Goal: Transaction & Acquisition: Subscribe to service/newsletter

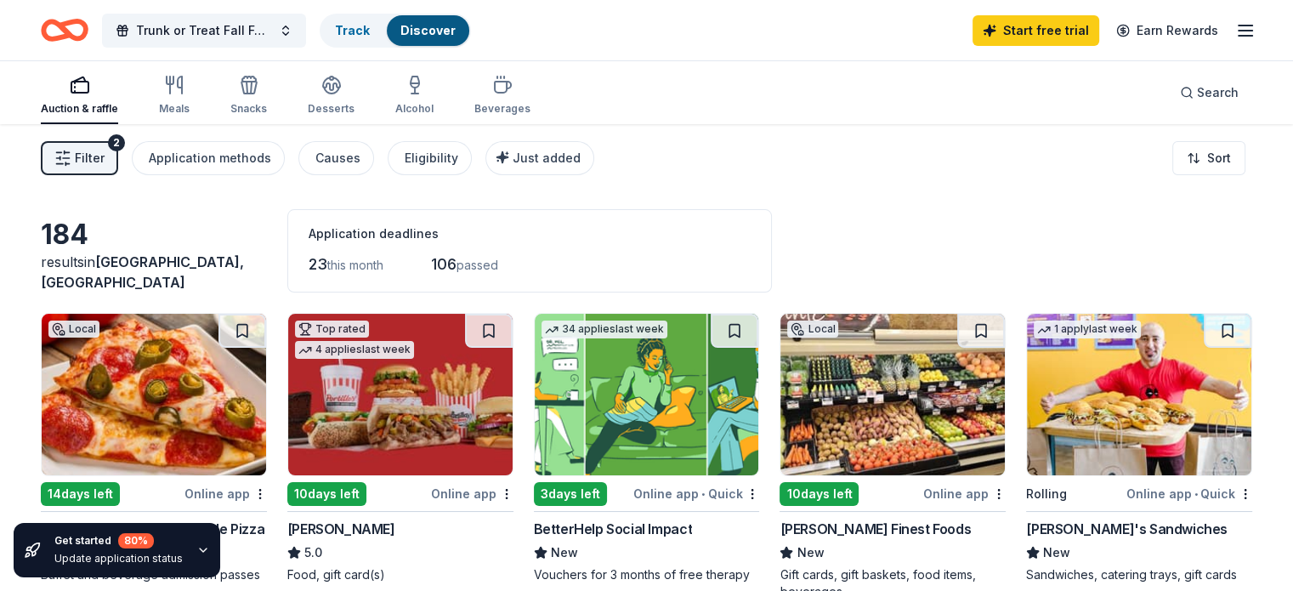
click at [105, 152] on span "Filter" at bounding box center [90, 158] width 30 height 20
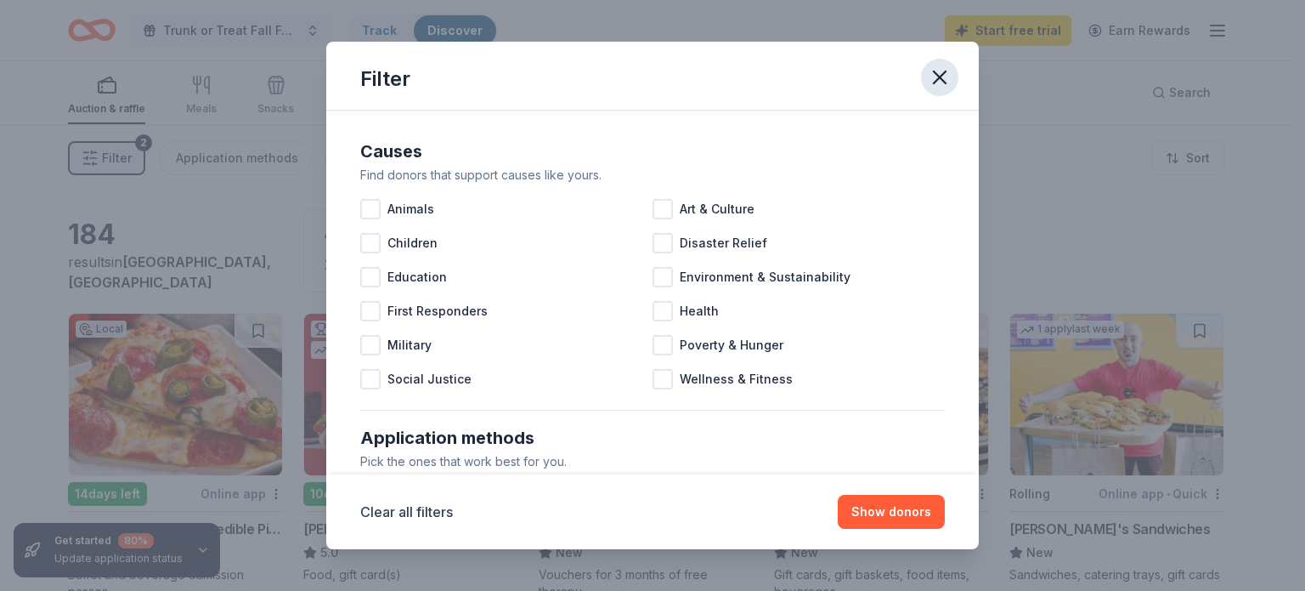
click at [947, 82] on icon "button" at bounding box center [940, 77] width 24 height 24
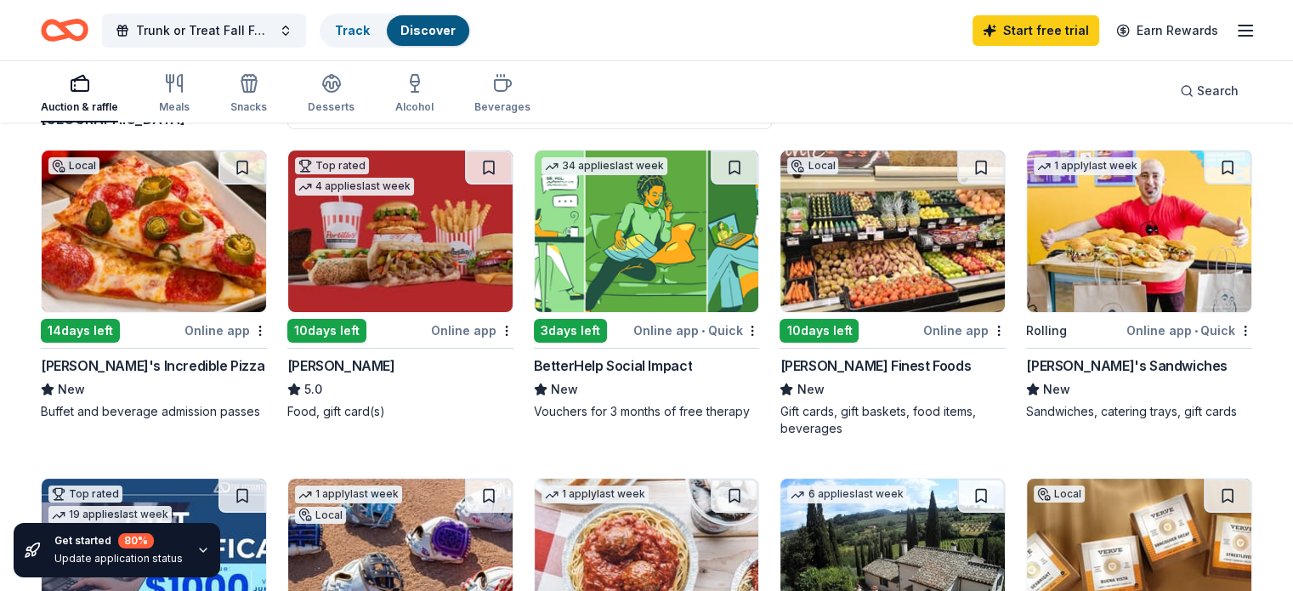
scroll to position [163, 0]
click at [93, 336] on div "14 days left" at bounding box center [80, 331] width 79 height 24
click at [1235, 29] on icon "button" at bounding box center [1245, 30] width 20 height 20
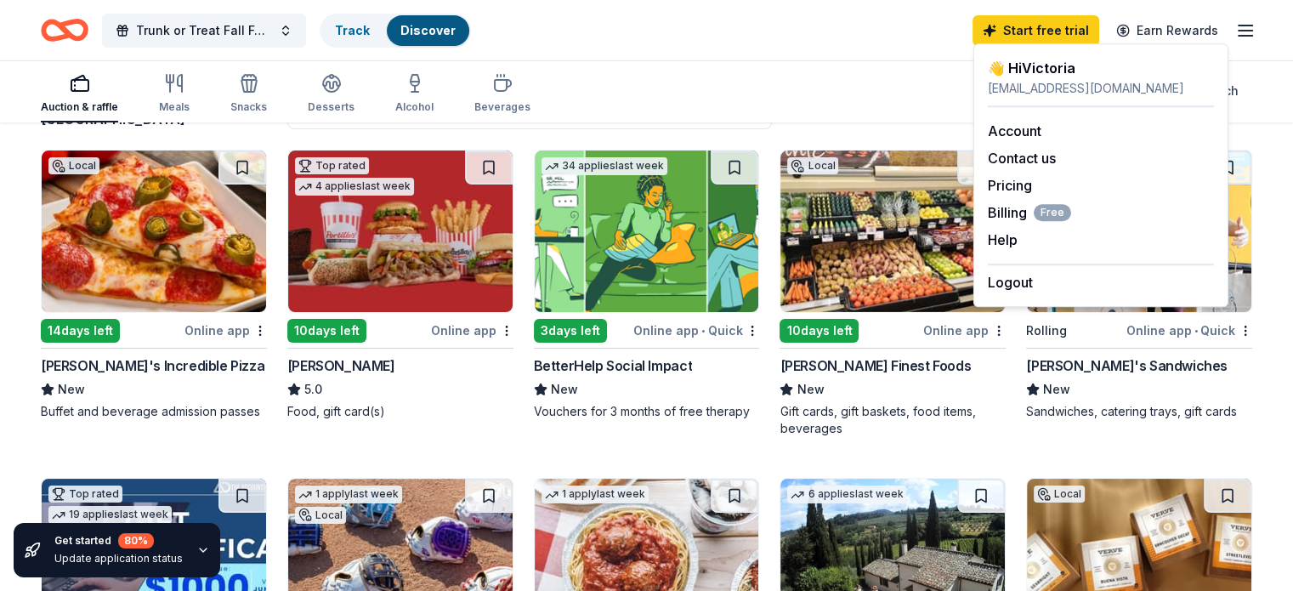
click at [1095, 59] on div "👋 Hi Victoria" at bounding box center [1100, 68] width 226 height 20
click at [1004, 127] on link "Account" at bounding box center [1014, 130] width 54 height 17
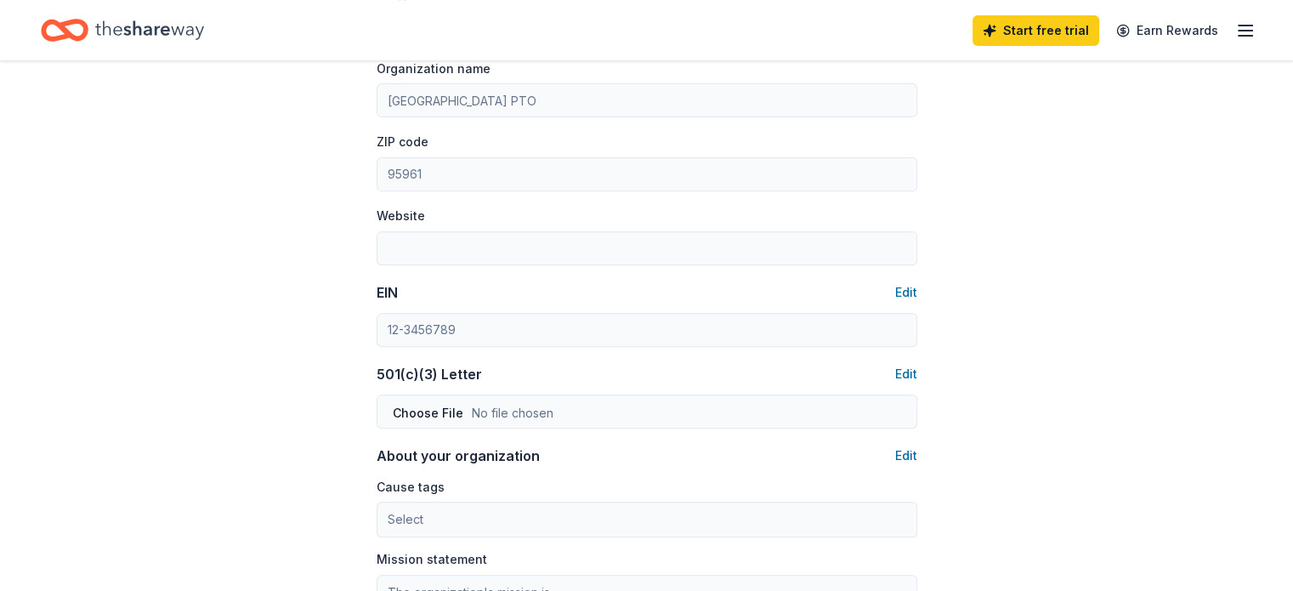
scroll to position [632, 0]
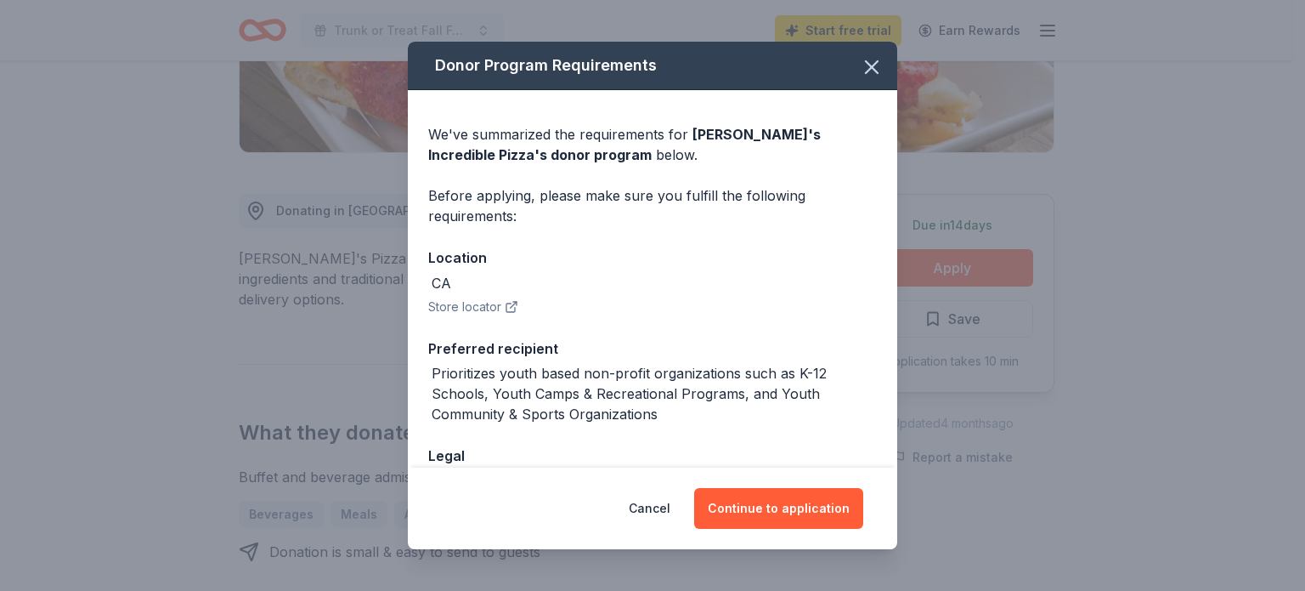
scroll to position [112, 0]
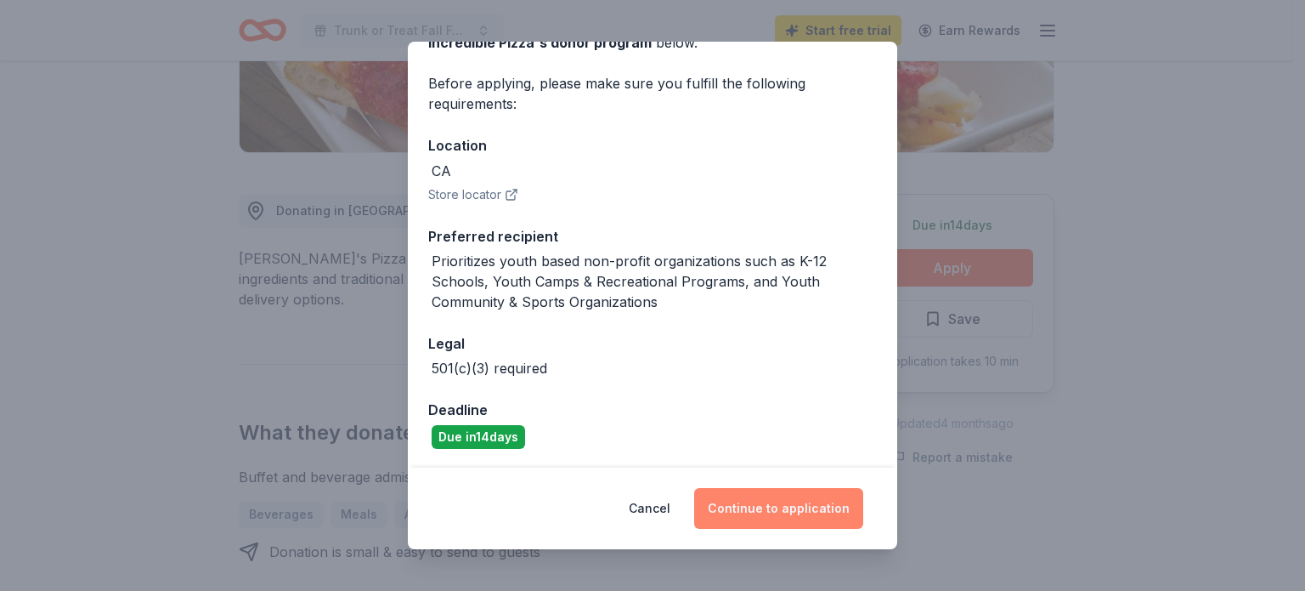
click at [739, 512] on button "Continue to application" at bounding box center [778, 508] width 169 height 41
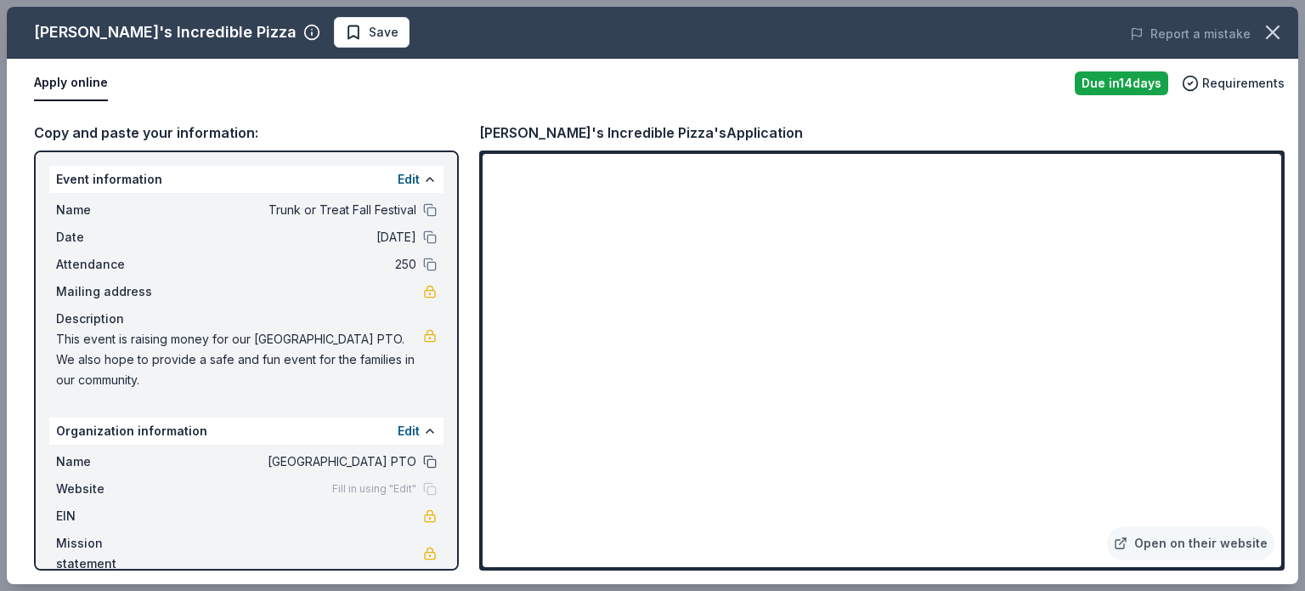
click at [423, 462] on button at bounding box center [430, 462] width 14 height 14
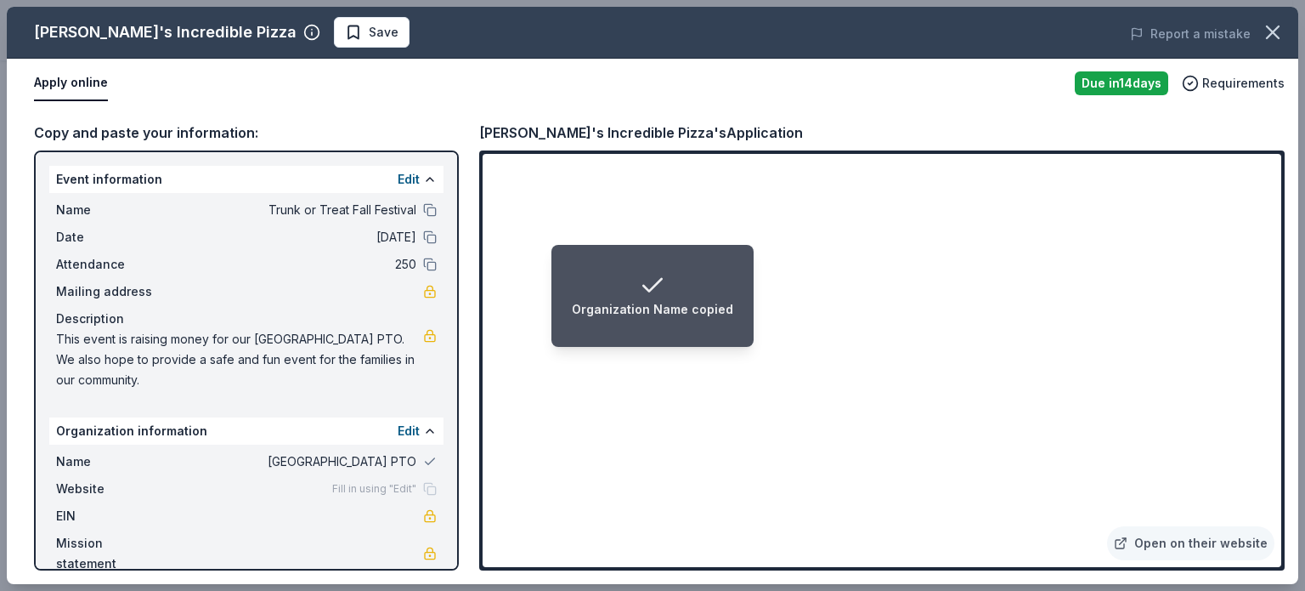
click at [695, 246] on li "Organization Name copied" at bounding box center [653, 296] width 202 height 102
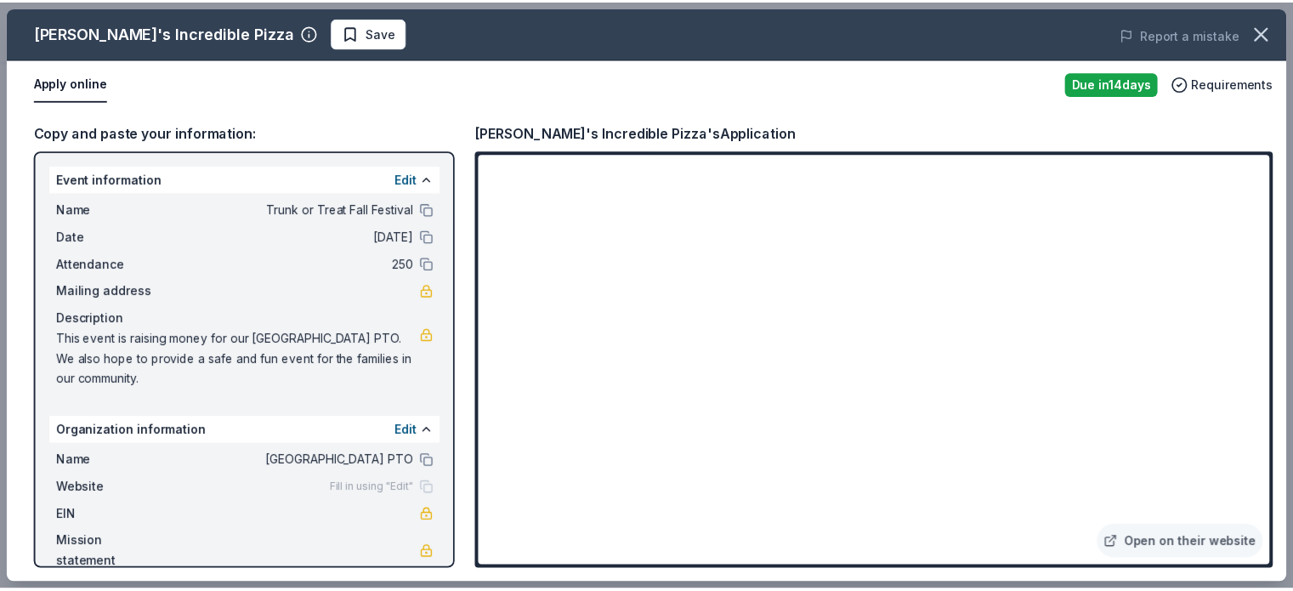
scroll to position [24, 0]
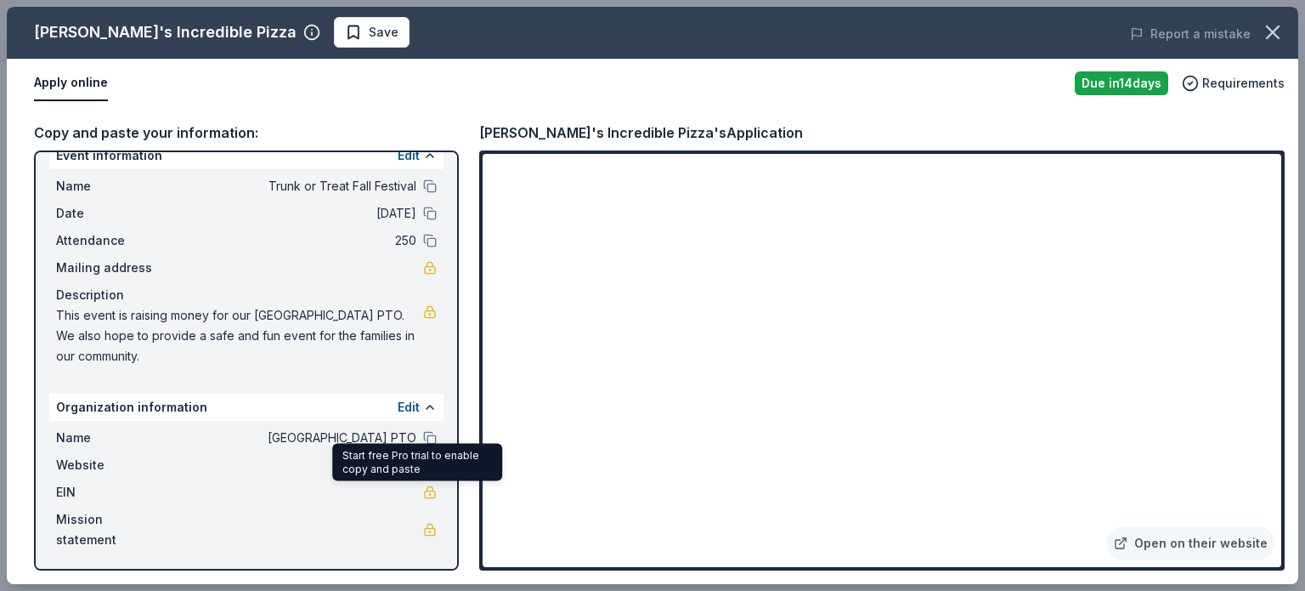
click at [423, 492] on link at bounding box center [430, 492] width 14 height 14
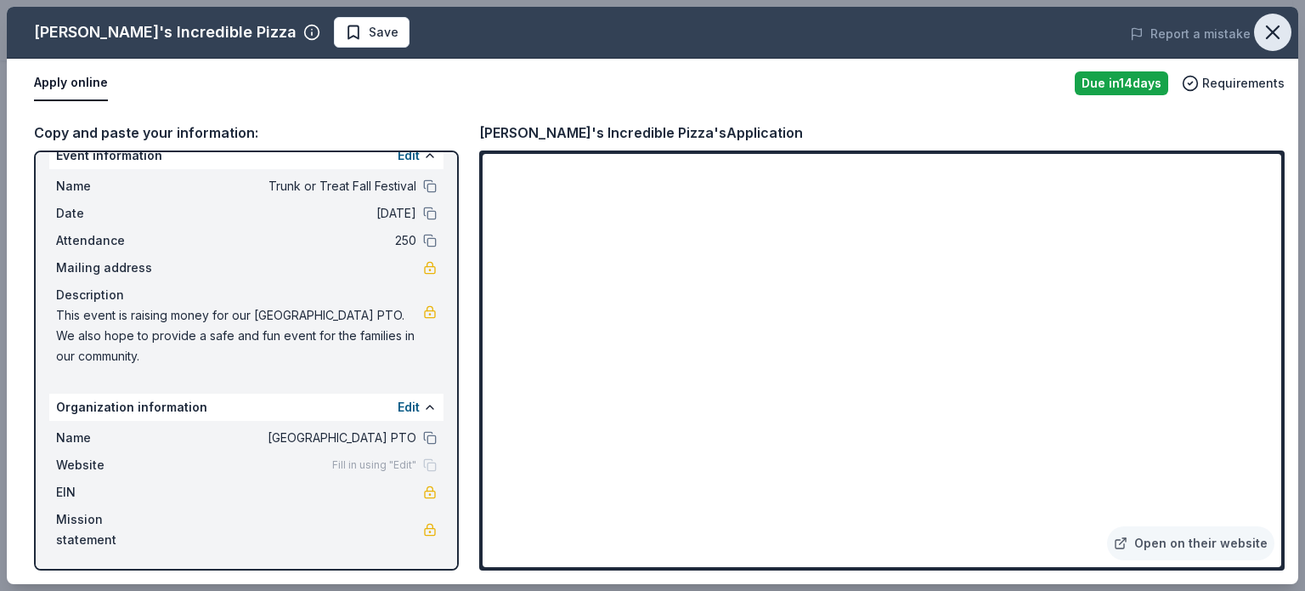
click at [1267, 30] on icon "button" at bounding box center [1273, 32] width 24 height 24
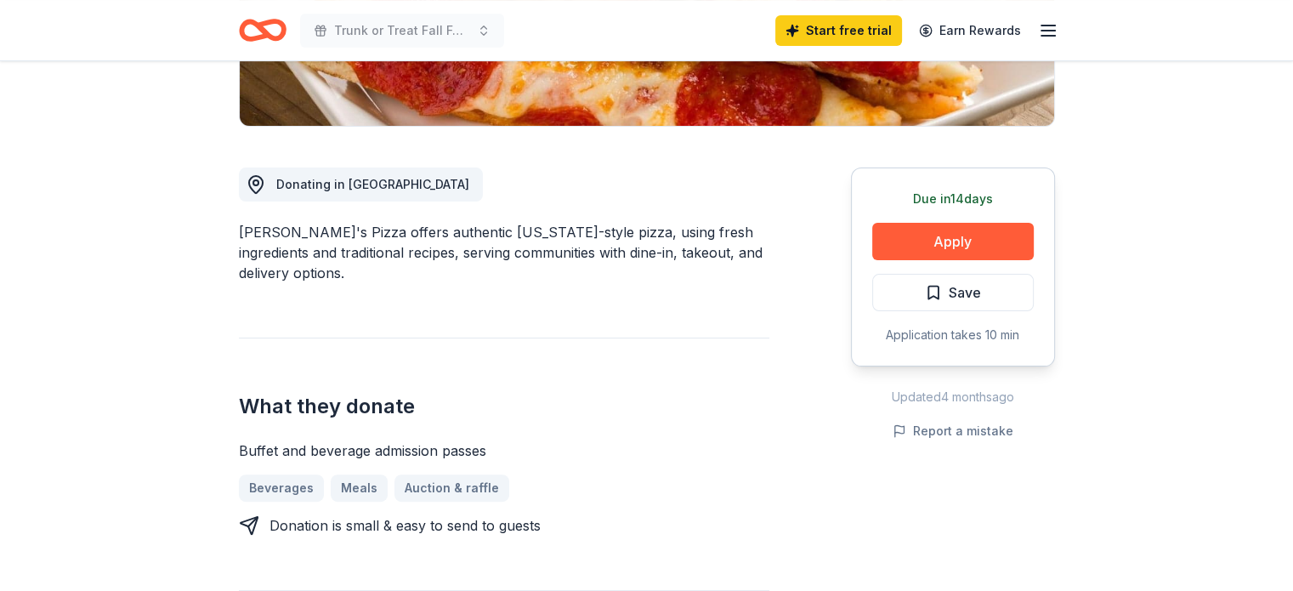
scroll to position [391, 0]
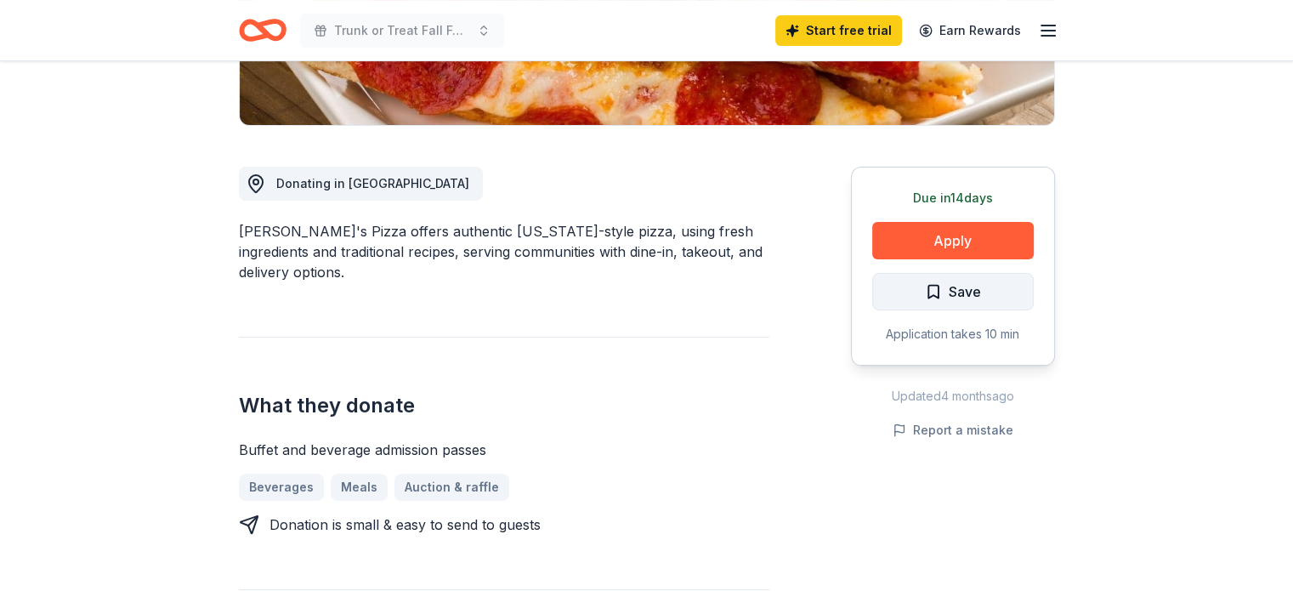
click at [907, 290] on button "Save" at bounding box center [952, 291] width 161 height 37
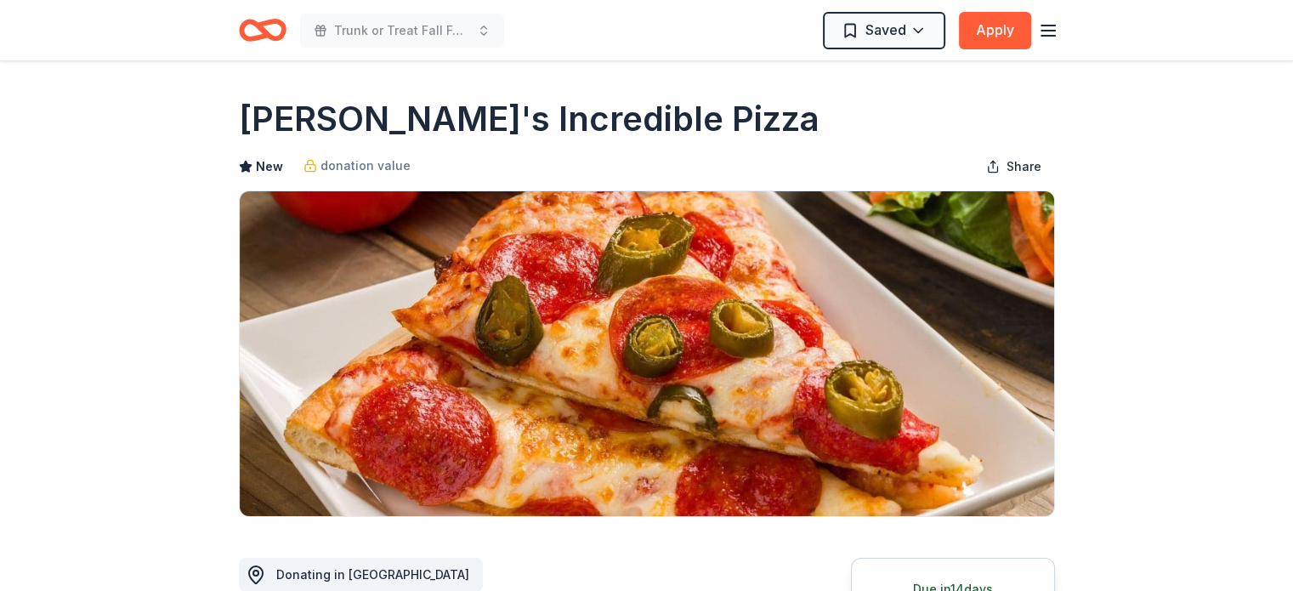
click at [262, 33] on icon "Home" at bounding box center [263, 30] width 48 height 40
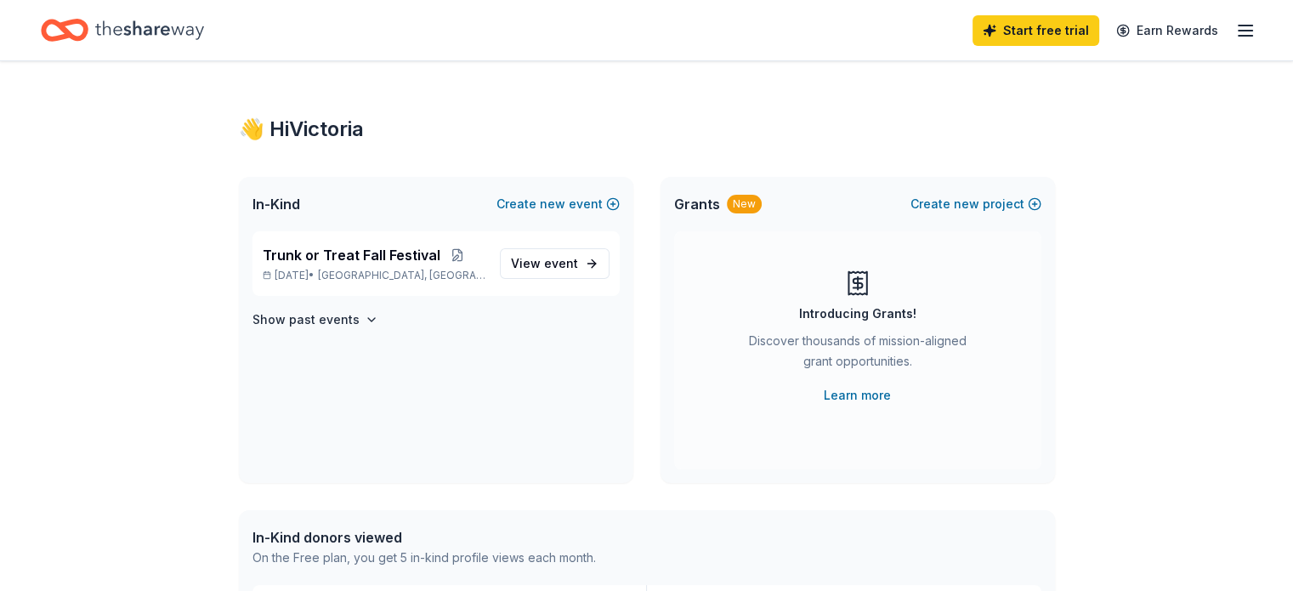
click at [1235, 27] on icon "button" at bounding box center [1245, 30] width 20 height 20
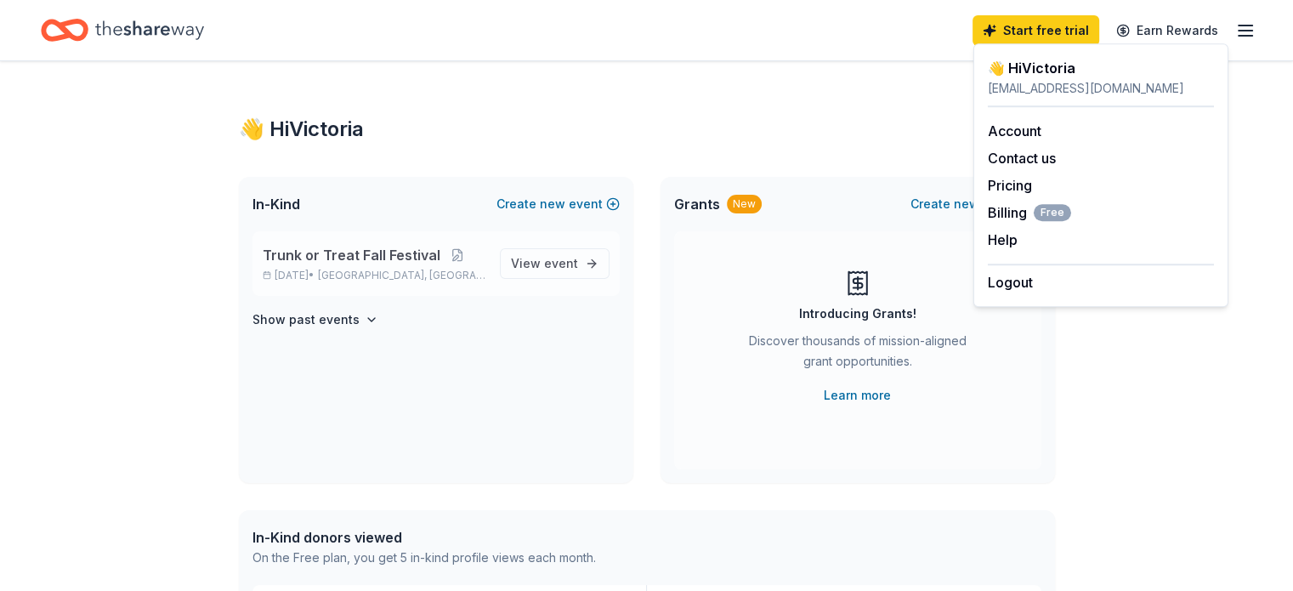
click at [357, 254] on span "Trunk or Treat Fall Festival" at bounding box center [352, 255] width 178 height 20
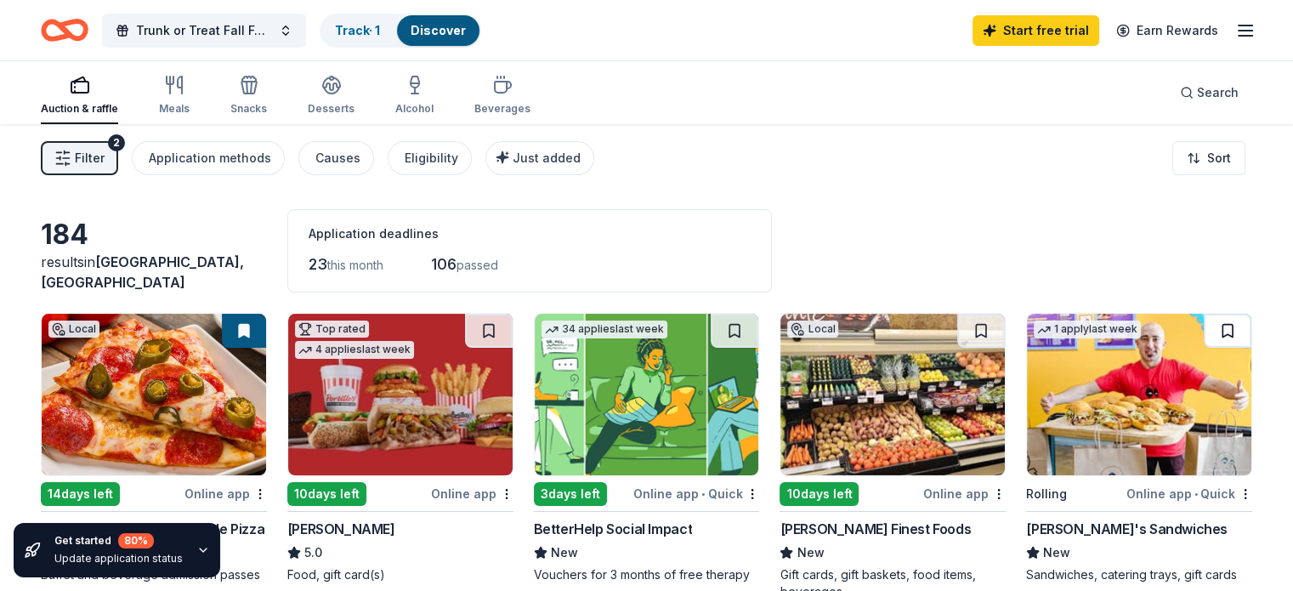
click at [1203, 331] on button at bounding box center [1227, 331] width 48 height 34
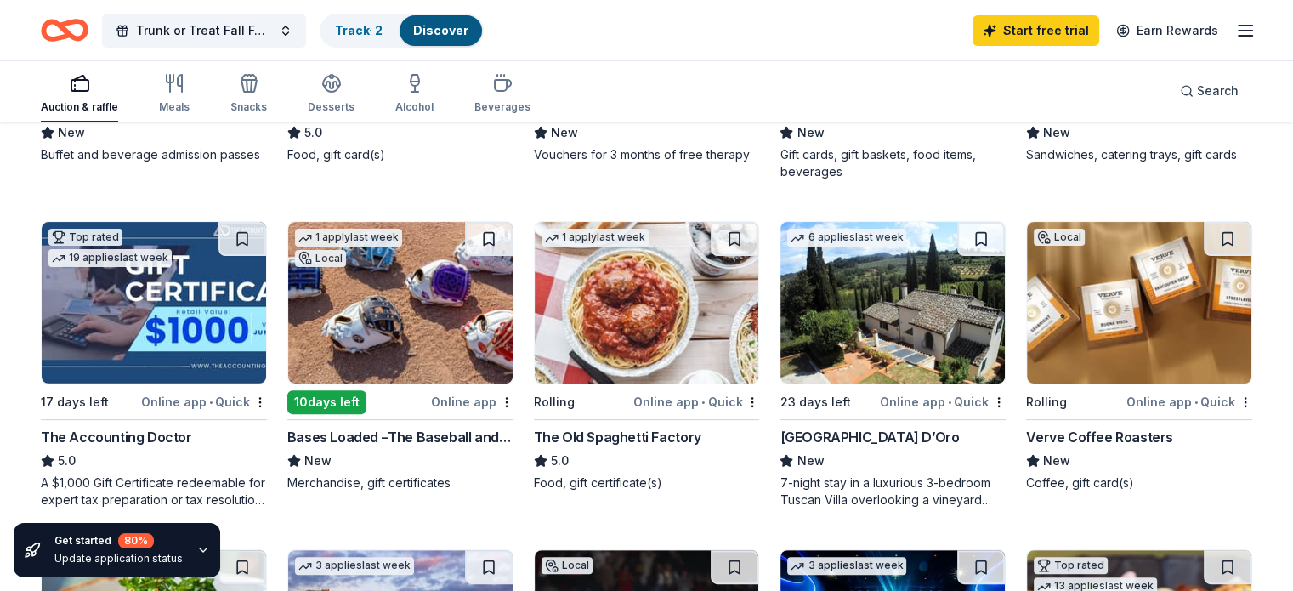
scroll to position [421, 0]
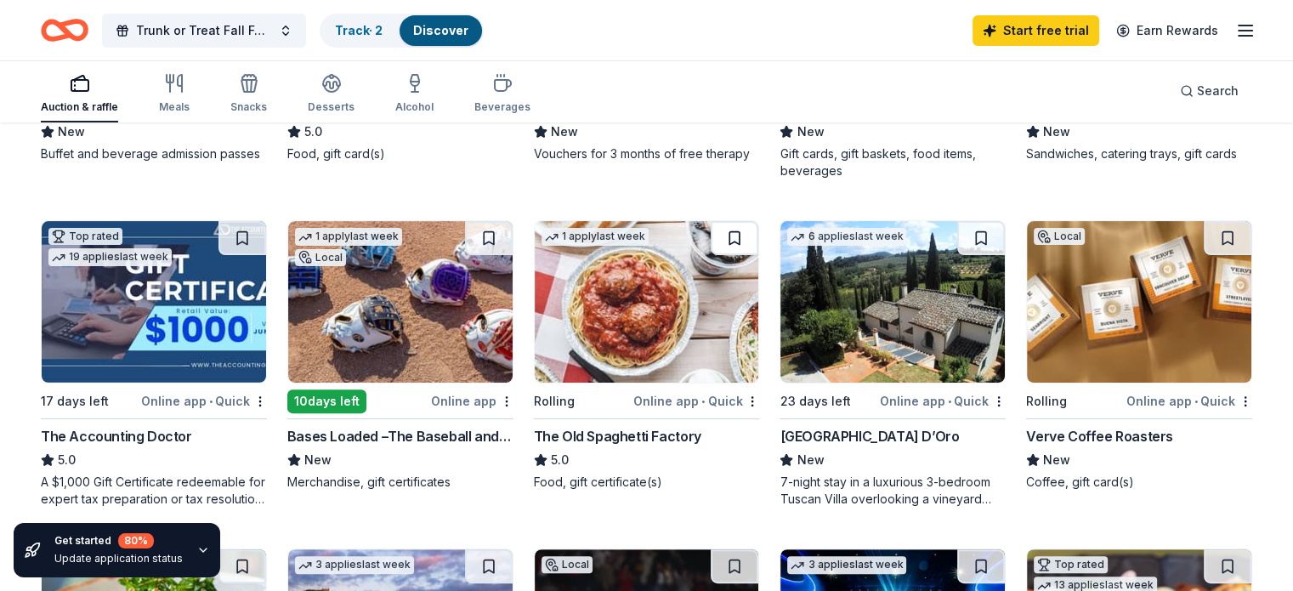
click at [724, 241] on button at bounding box center [734, 238] width 48 height 34
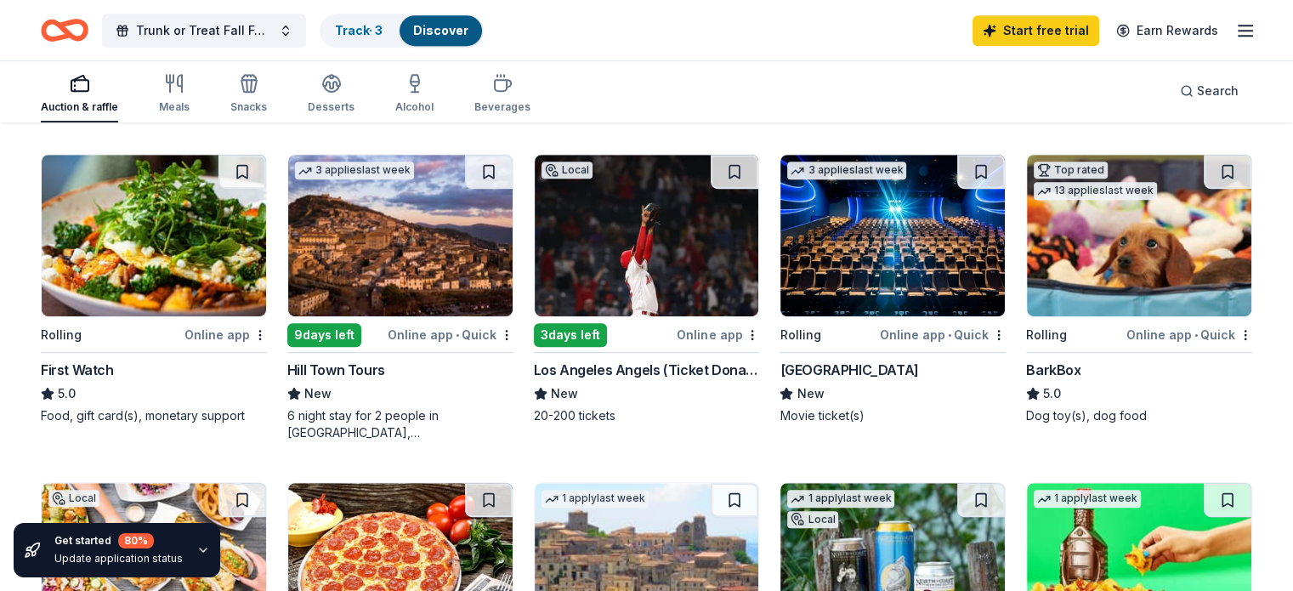
scroll to position [812, 0]
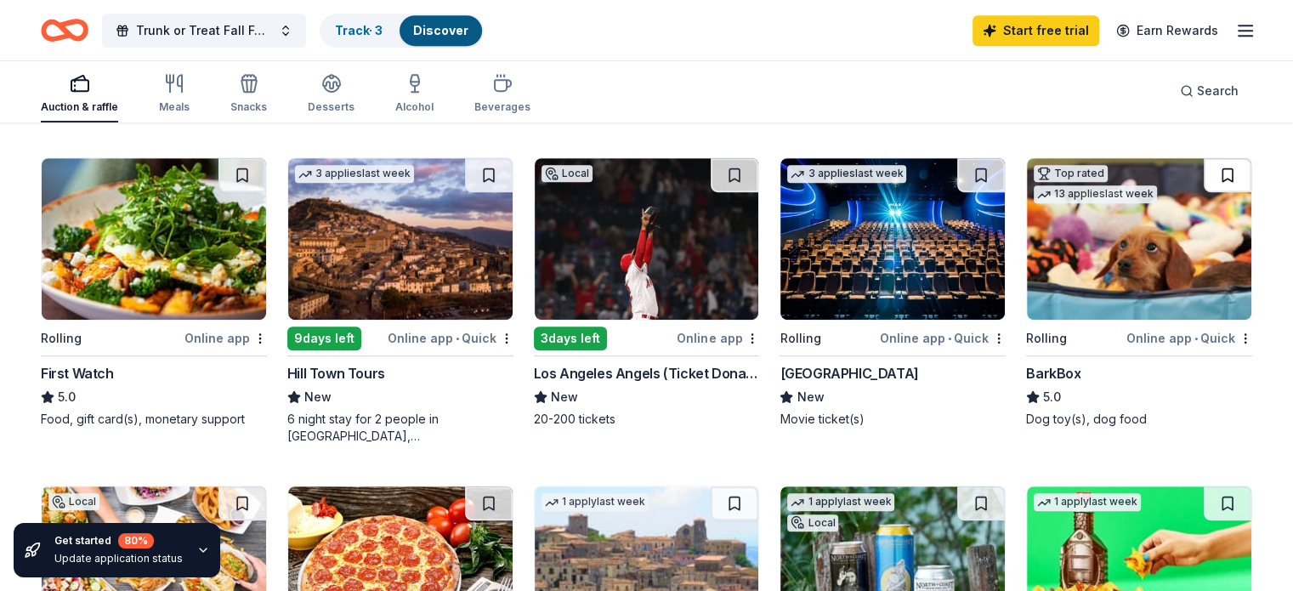
click at [1203, 174] on button at bounding box center [1227, 175] width 48 height 34
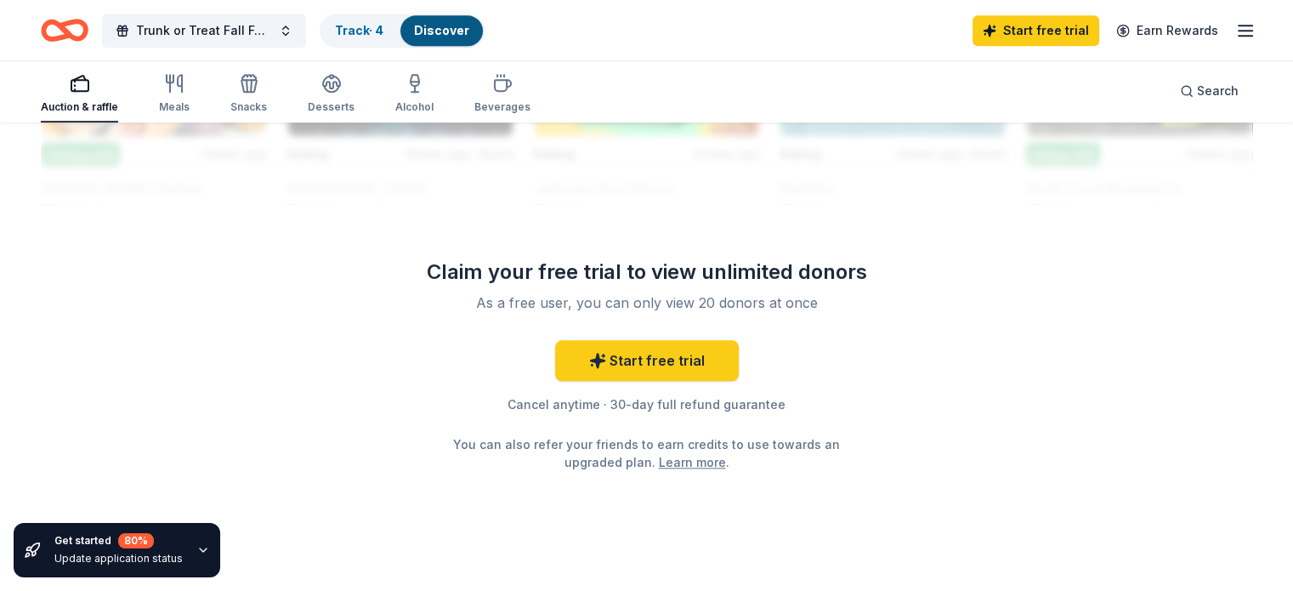
scroll to position [1713, 0]
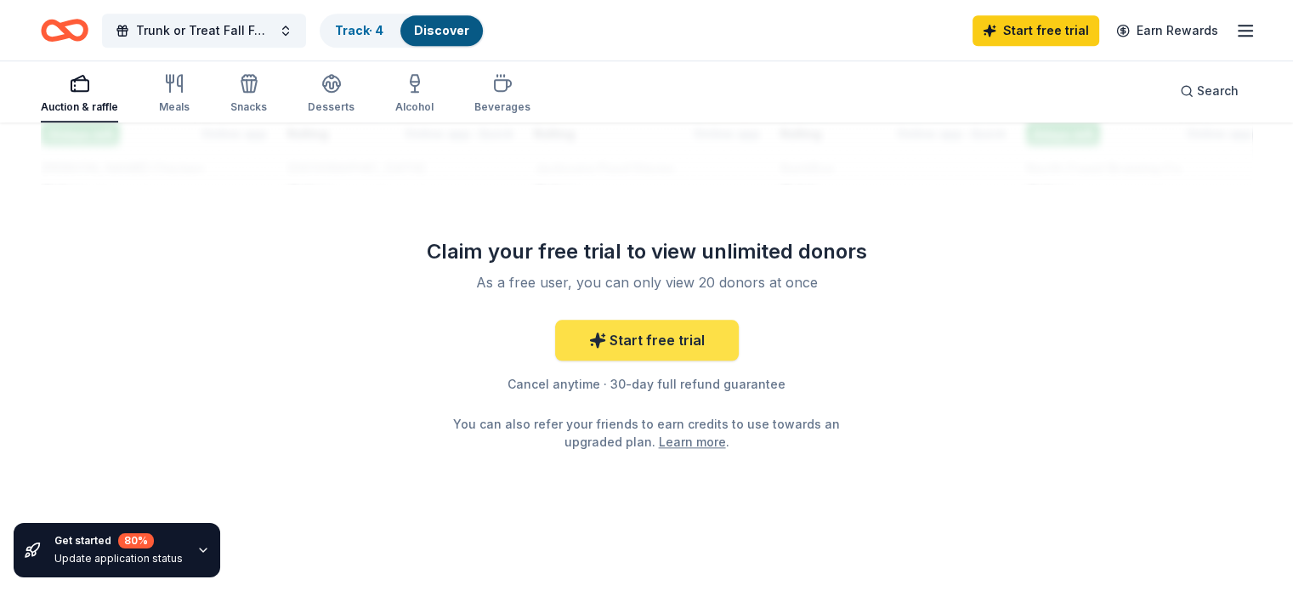
click at [632, 337] on link "Start free trial" at bounding box center [647, 340] width 184 height 41
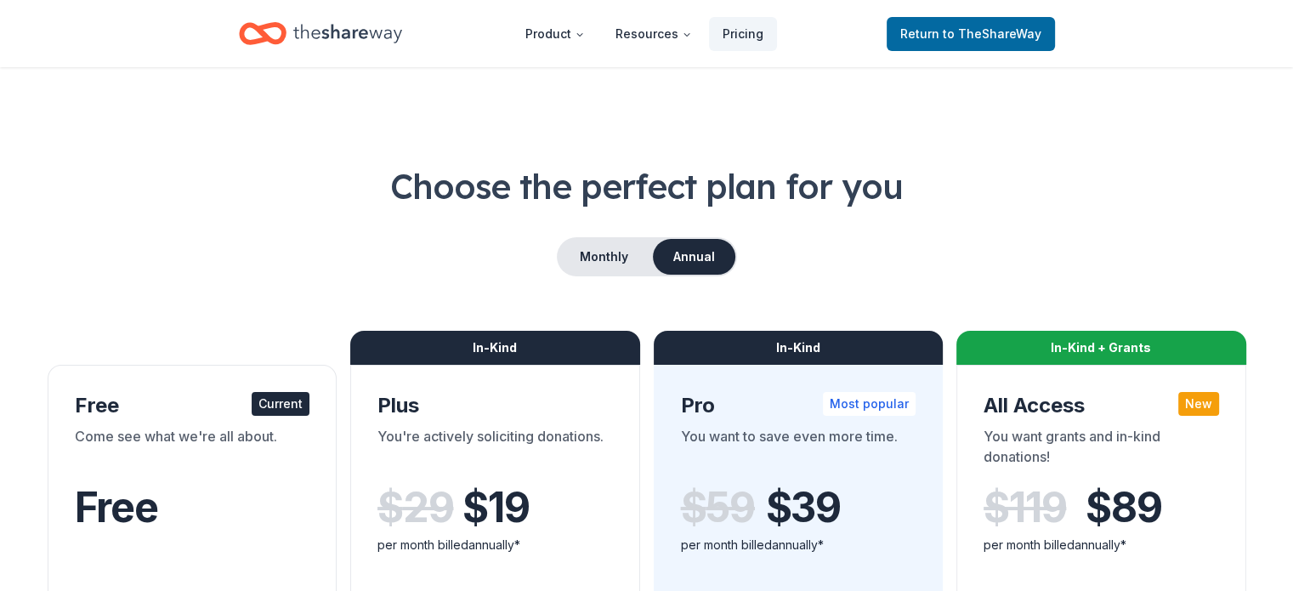
click at [270, 37] on icon "Home" at bounding box center [270, 33] width 26 height 17
